Goal: Information Seeking & Learning: Find contact information

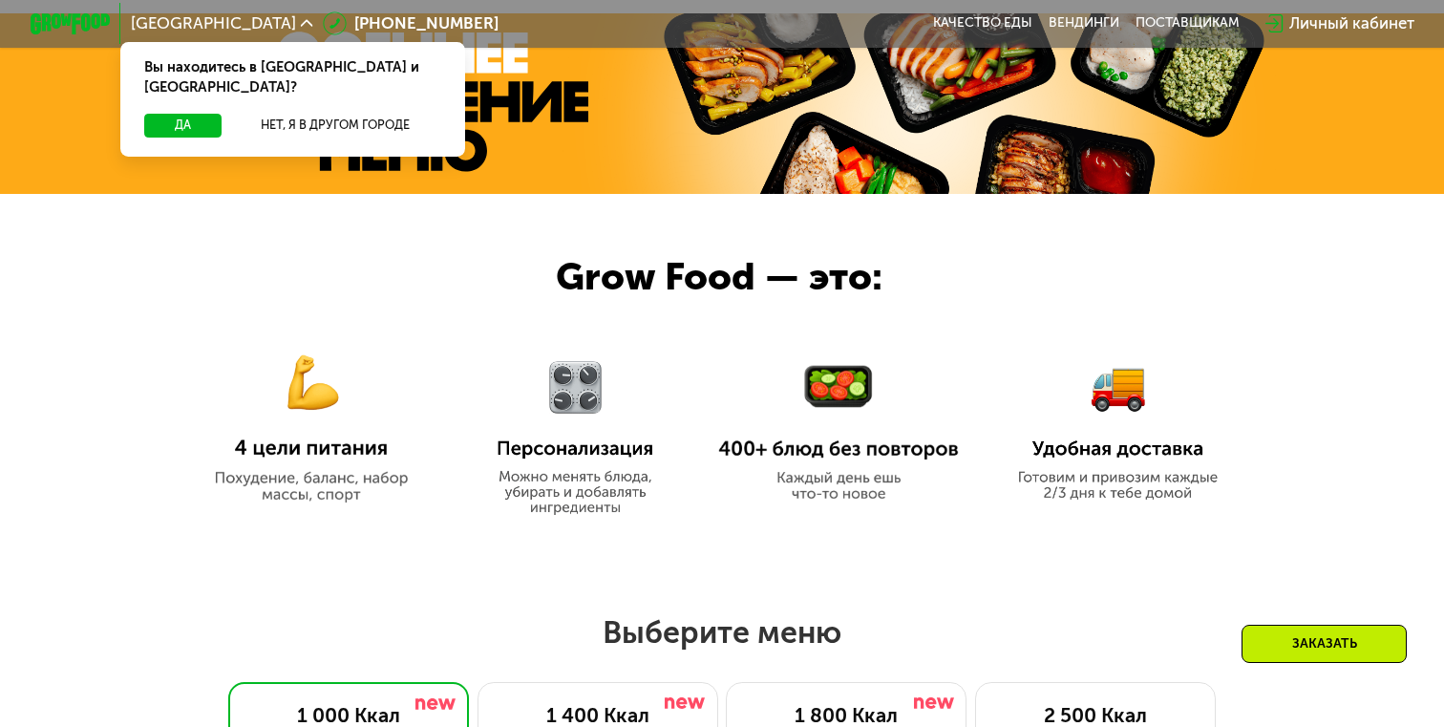
scroll to position [708, 0]
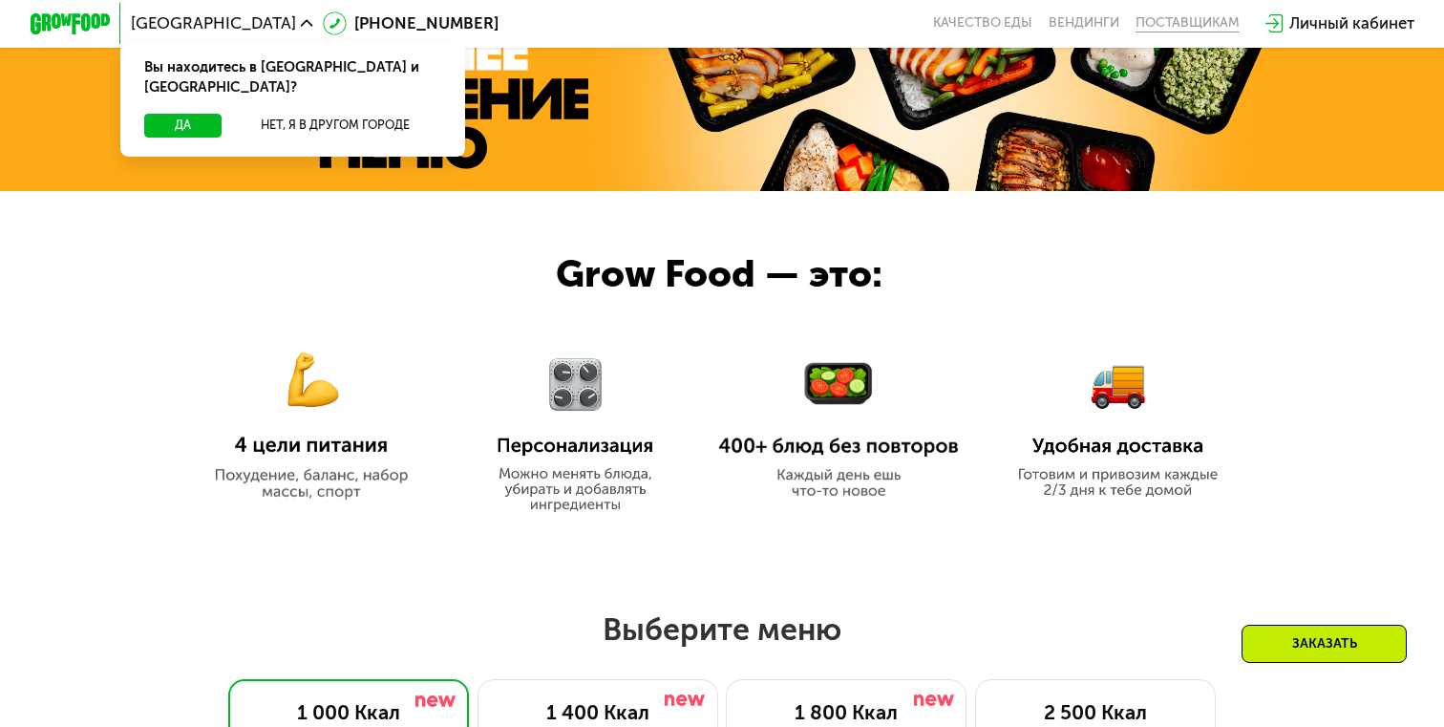
click at [1182, 24] on div "поставщикам" at bounding box center [1188, 23] width 104 height 16
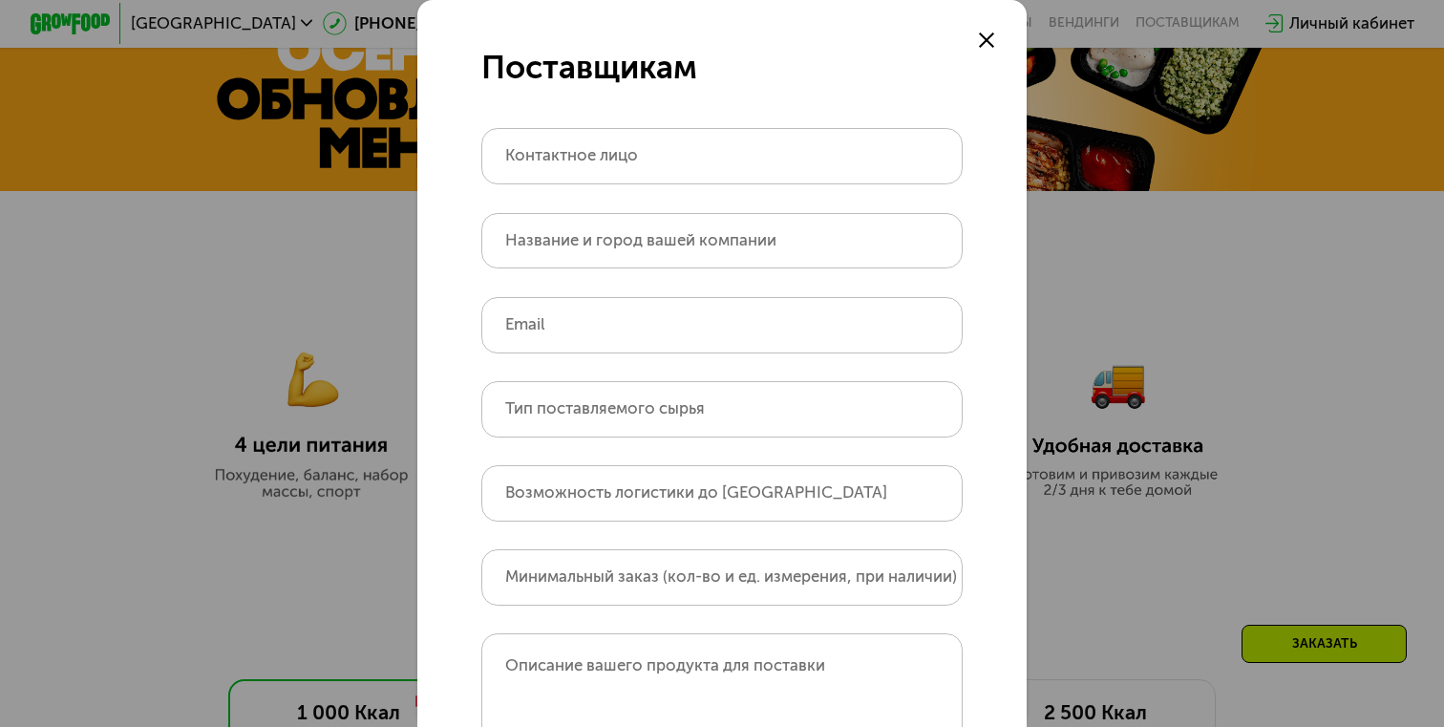
click at [983, 43] on use at bounding box center [987, 40] width 16 height 16
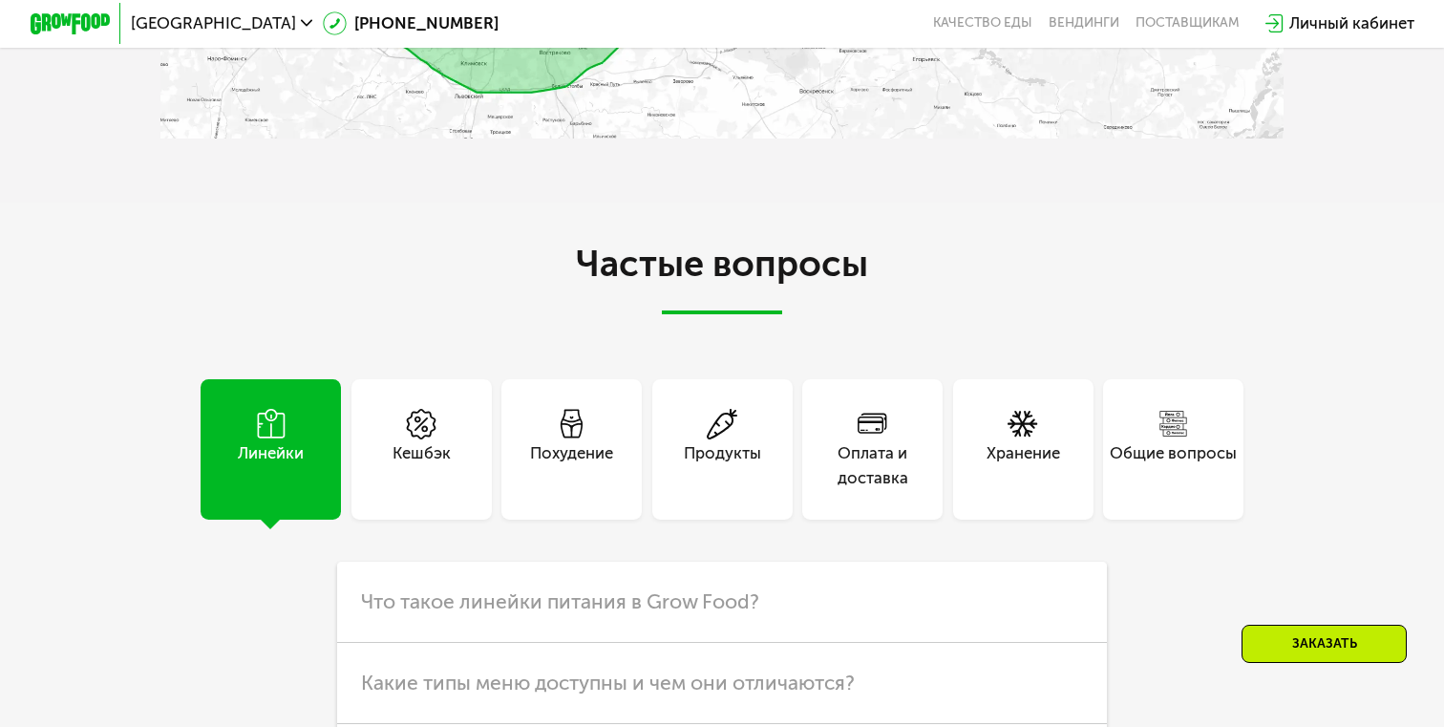
scroll to position [4954, 0]
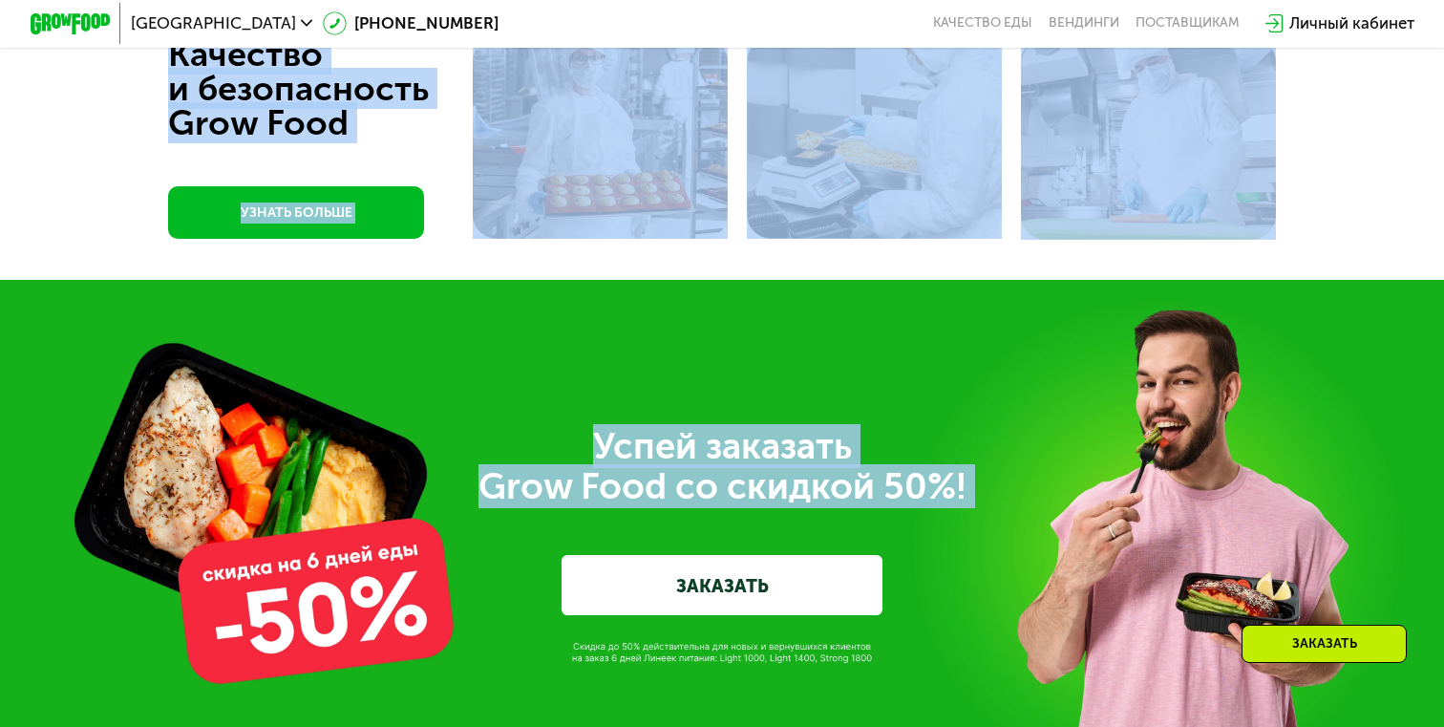
drag, startPoint x: 1190, startPoint y: 224, endPoint x: 1128, endPoint y: 781, distance: 560.3
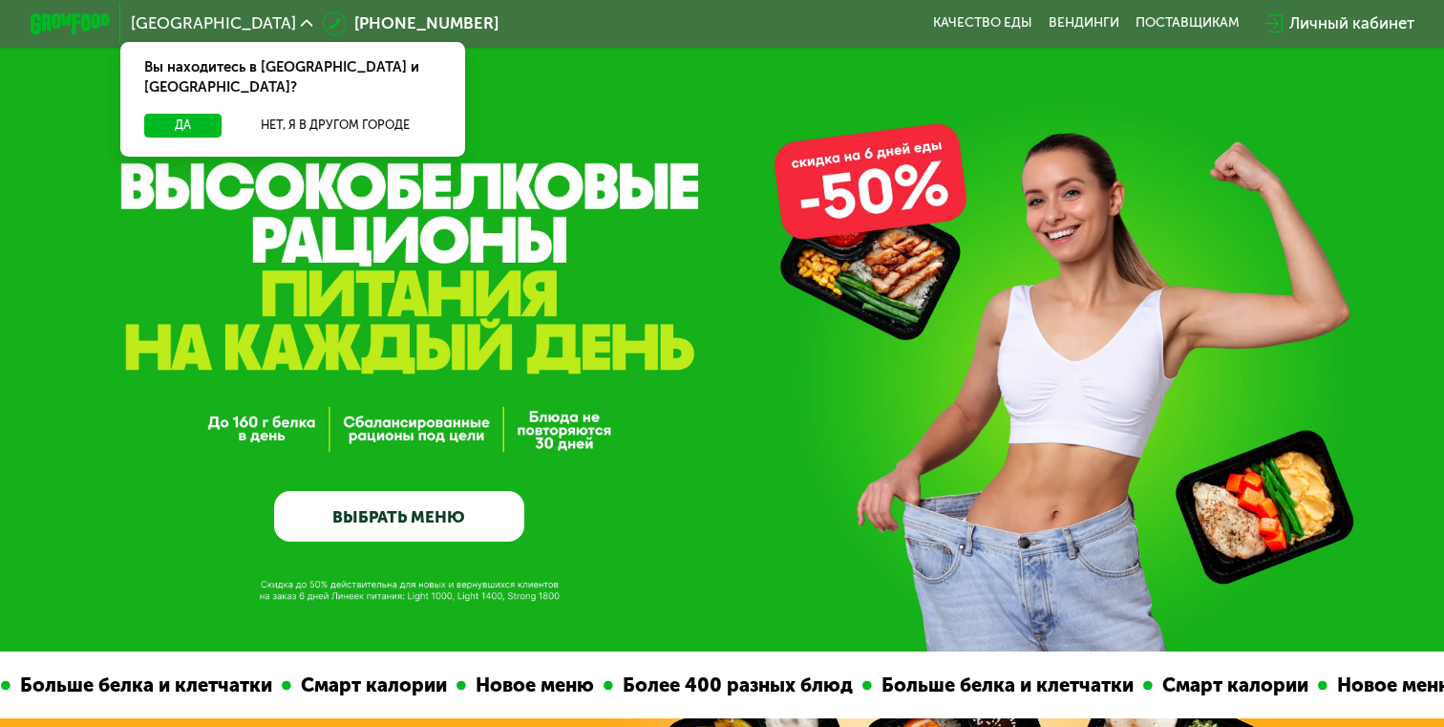
click at [1155, 373] on div "GrowFood — доставка правильного питания ВЫБРАТЬ МЕНЮ" at bounding box center [722, 385] width 1444 height 310
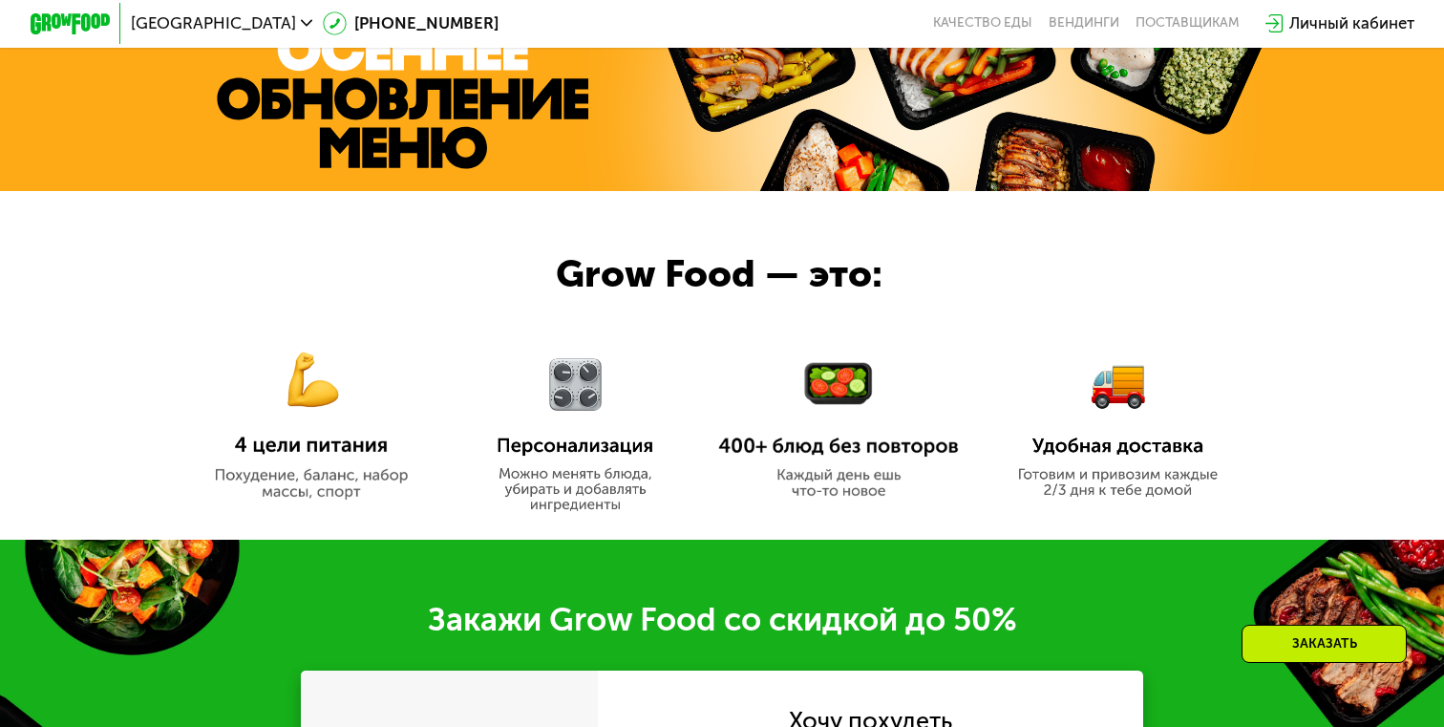
scroll to position [1415, 0]
